Goal: Find contact information: Find contact information

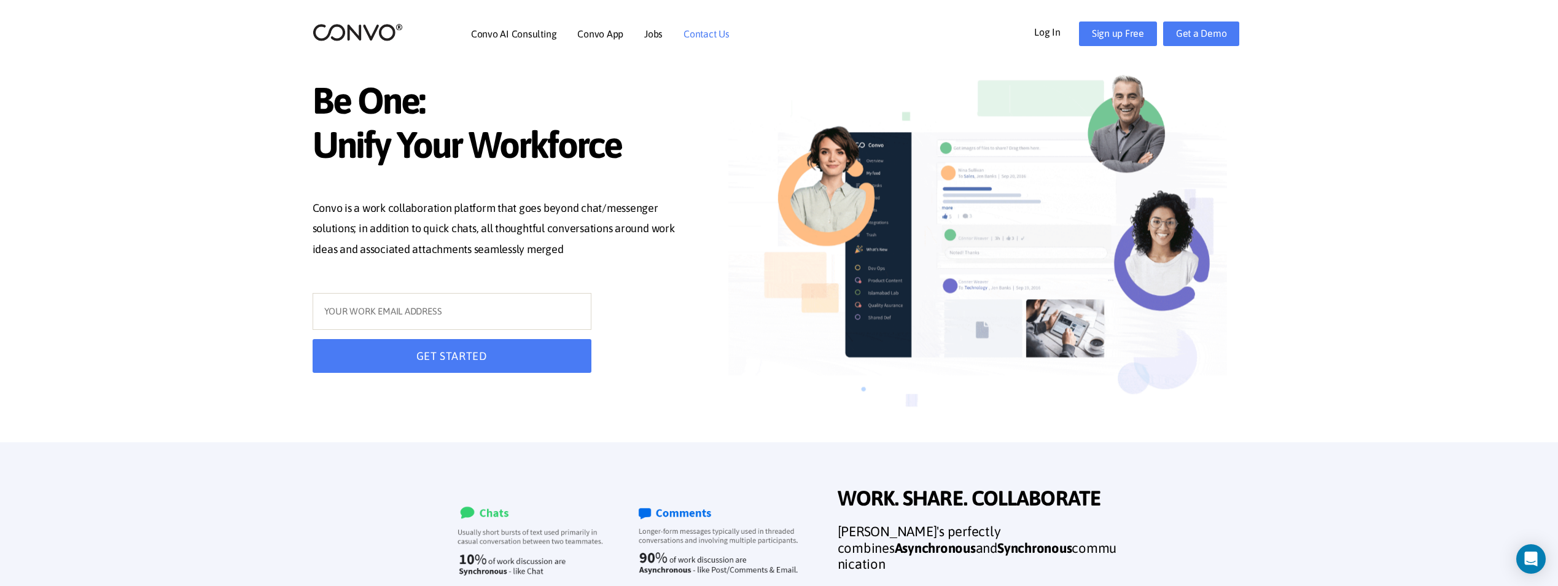
click at [701, 33] on link "Contact Us" at bounding box center [706, 34] width 46 height 10
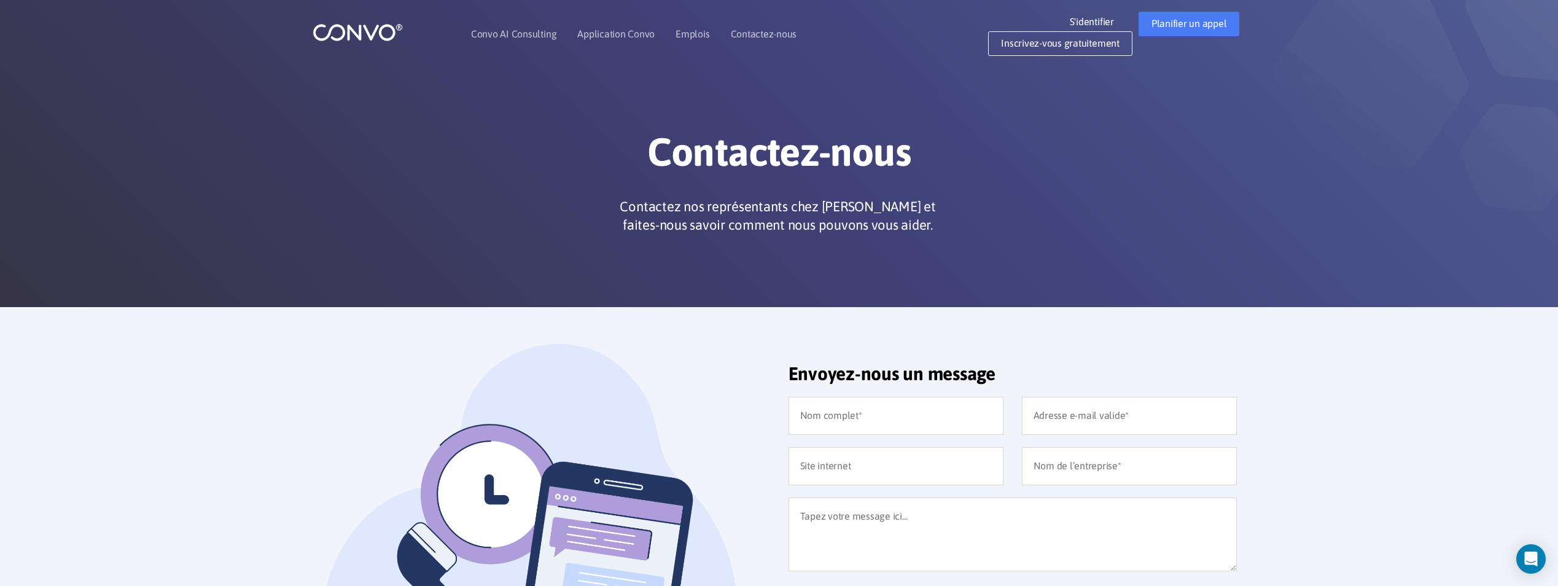
click at [348, 31] on img at bounding box center [358, 32] width 90 height 19
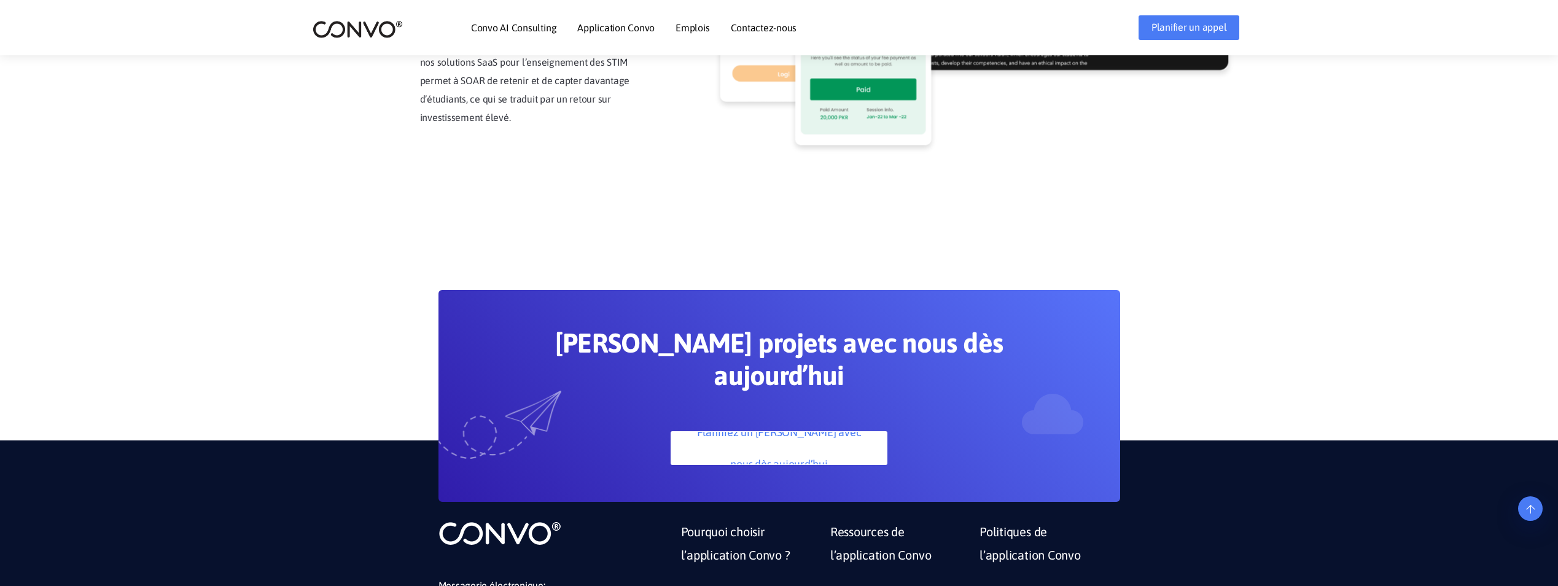
scroll to position [3384, 0]
